Goal: Find specific page/section: Find specific page/section

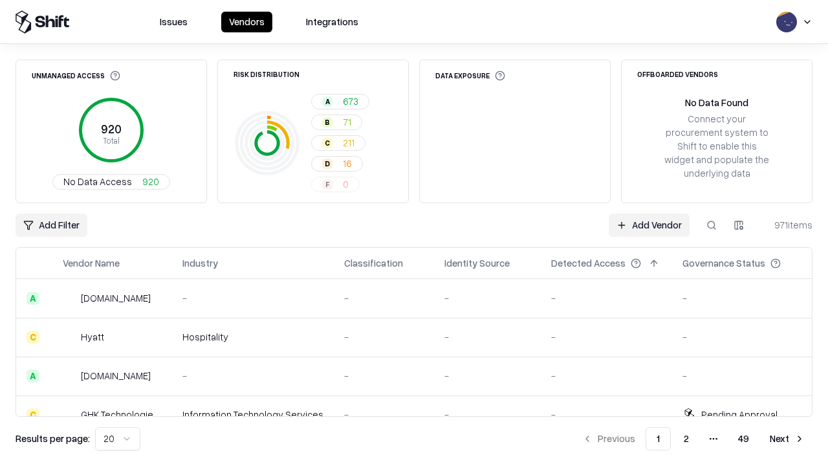
click at [414, 233] on div "Add Filter Add Vendor 971 items" at bounding box center [414, 224] width 797 height 23
click at [51, 225] on html "Issues Vendors Integrations Unmanaged Access 920 Total No Data Access 920 Risk …" at bounding box center [414, 233] width 828 height 466
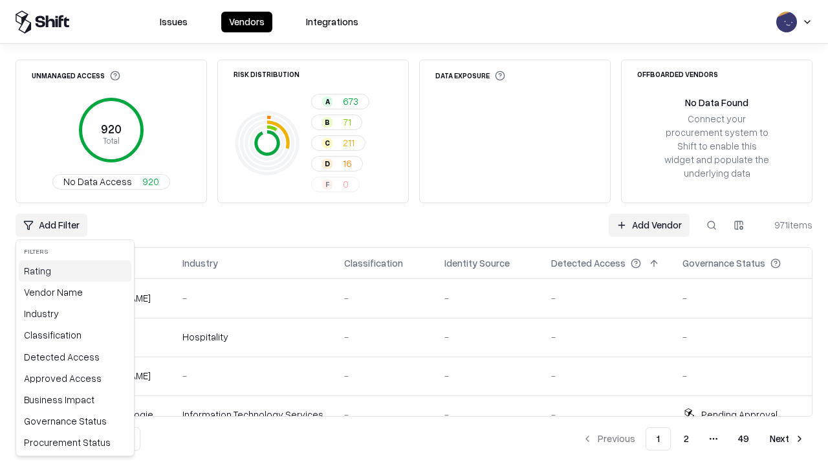
click at [75, 270] on div "Rating" at bounding box center [75, 270] width 112 height 21
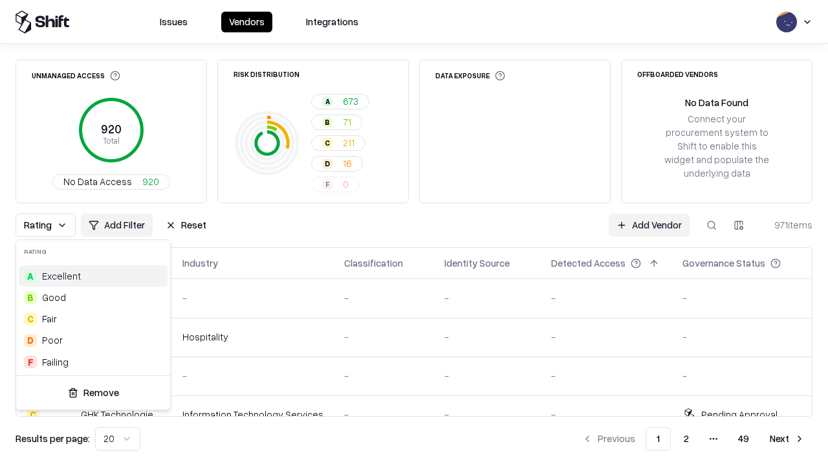
click at [414, 233] on html "Issues Vendors Integrations Unmanaged Access 920 Total No Data Access 920 Risk …" at bounding box center [414, 233] width 828 height 466
click at [414, 233] on div "Rating Add Filter Reset Add Vendor 971 items" at bounding box center [414, 224] width 797 height 23
click at [186, 225] on button "Reset" at bounding box center [186, 224] width 56 height 23
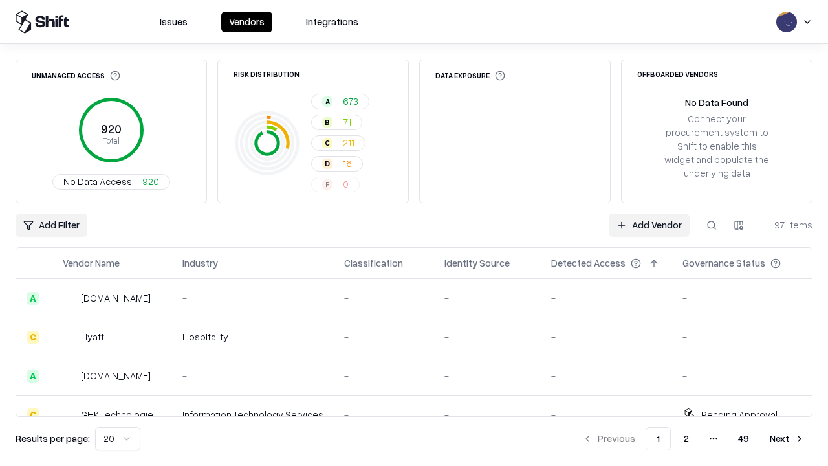
click at [414, 233] on div "Add Filter Add Vendor 971 items" at bounding box center [414, 224] width 797 height 23
click at [51, 225] on html "Issues Vendors Integrations Unmanaged Access 920 Total No Data Access 920 Risk …" at bounding box center [414, 233] width 828 height 466
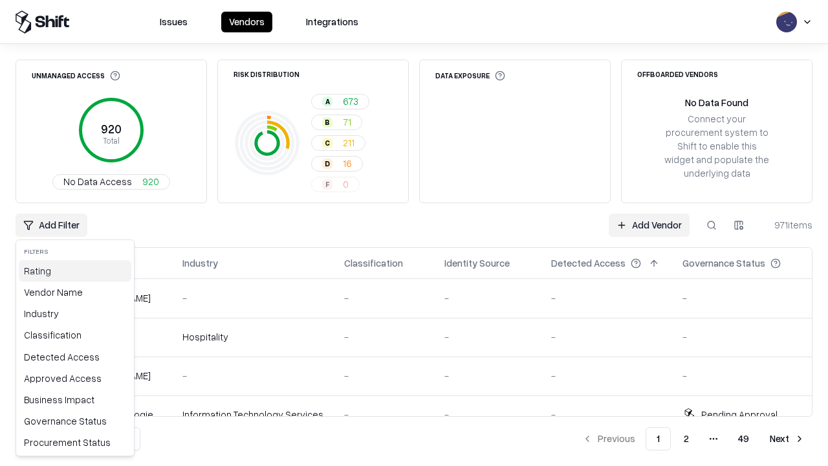
click at [75, 270] on div "Rating" at bounding box center [75, 270] width 112 height 21
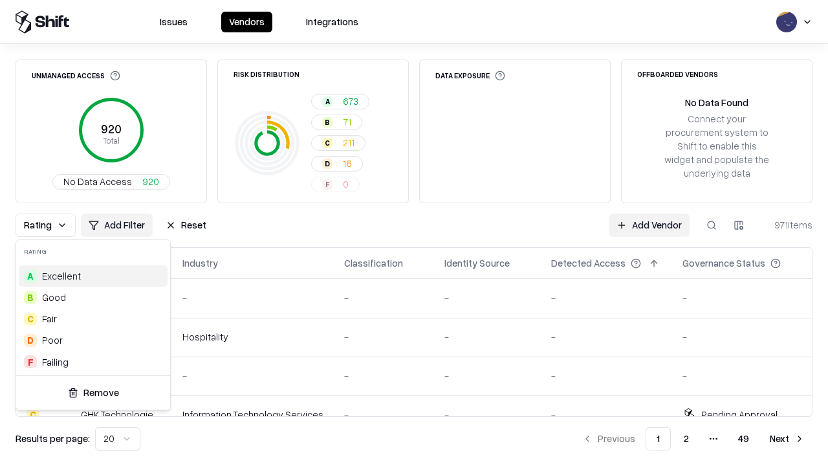
click at [93, 297] on div "B Good" at bounding box center [93, 296] width 149 height 21
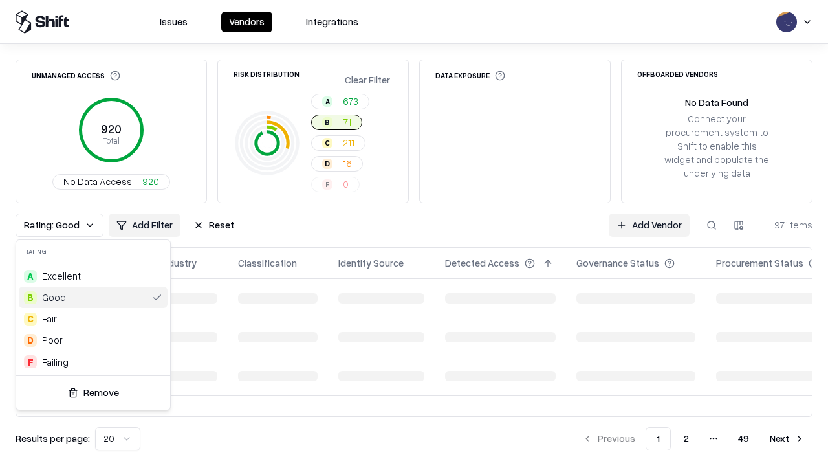
click at [414, 233] on html "Issues Vendors Integrations Unmanaged Access 920 Total No Data Access 920 Risk …" at bounding box center [414, 233] width 828 height 466
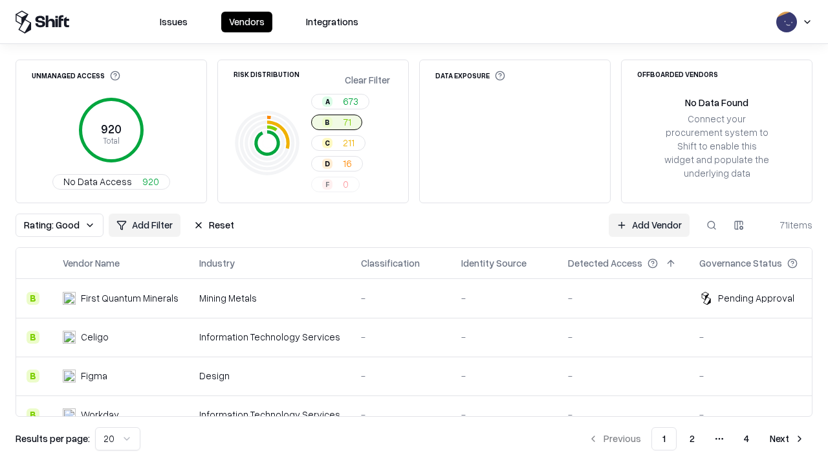
click at [414, 233] on div "Rating: Good Add Filter Reset Add Vendor 71 items" at bounding box center [414, 224] width 797 height 23
click at [213, 225] on button "Reset" at bounding box center [214, 224] width 56 height 23
click at [414, 233] on div "Add Filter Add Vendor 71 items" at bounding box center [414, 224] width 797 height 23
click at [51, 225] on html "Issues Vendors Integrations Unmanaged Access 920 Total No Data Access 920 Risk …" at bounding box center [414, 233] width 828 height 466
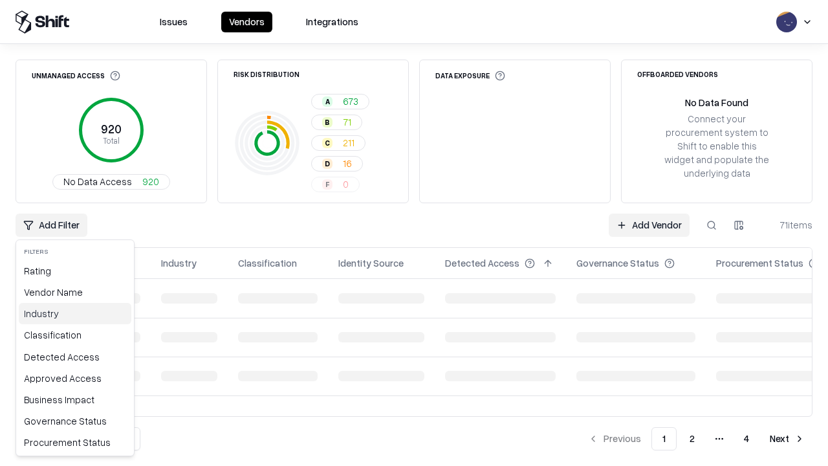
click at [75, 313] on div "Industry" at bounding box center [75, 313] width 112 height 21
